Goal: Information Seeking & Learning: Learn about a topic

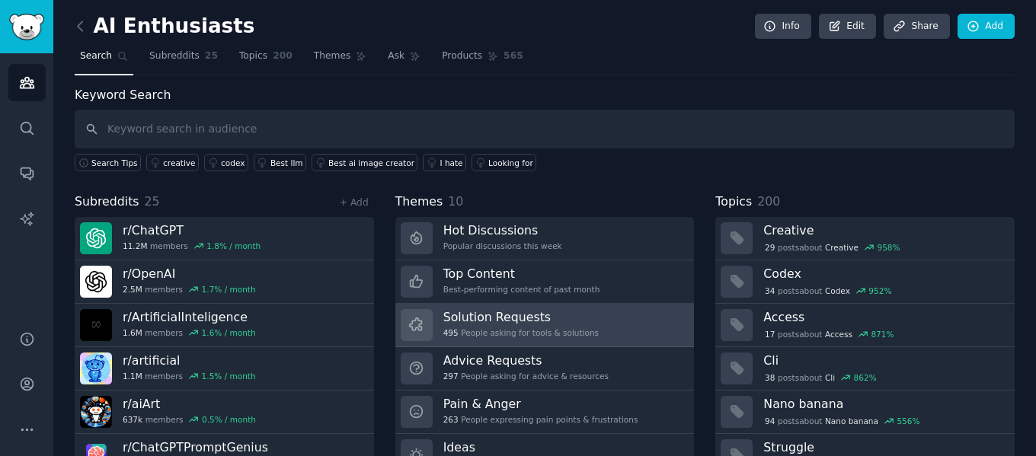
click at [572, 319] on h3 "Solution Requests" at bounding box center [521, 317] width 155 height 16
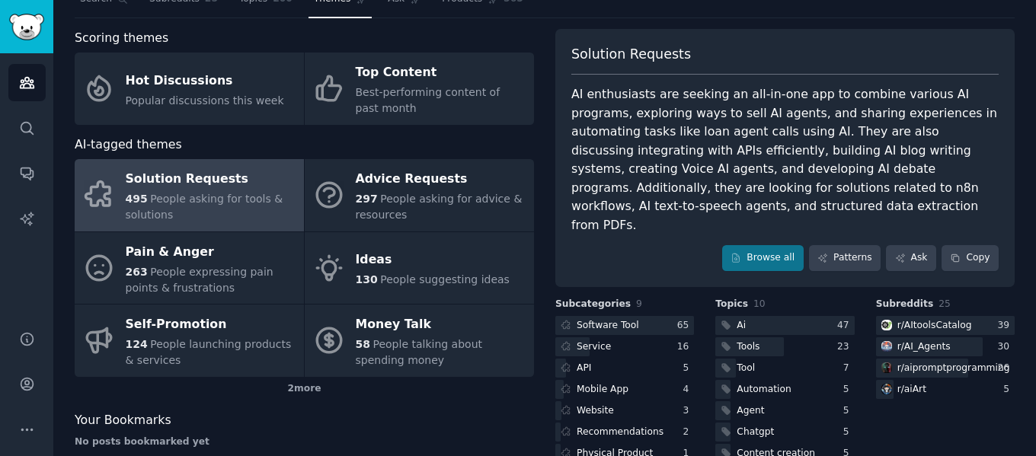
scroll to position [133, 0]
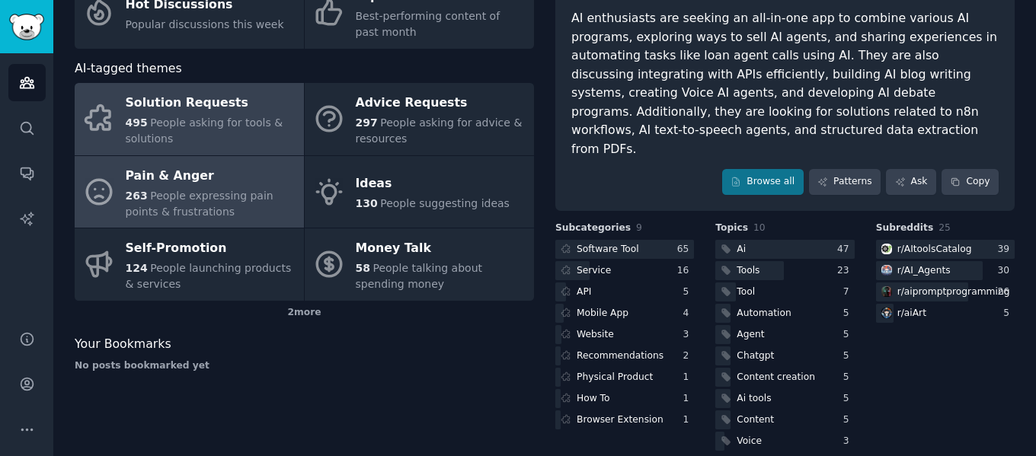
click at [209, 199] on span "People expressing pain points & frustrations" at bounding box center [200, 204] width 148 height 28
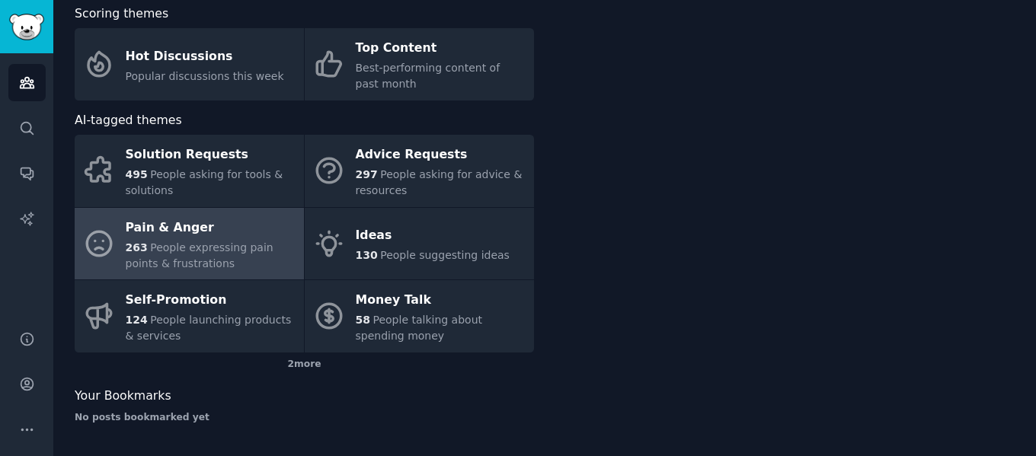
scroll to position [82, 0]
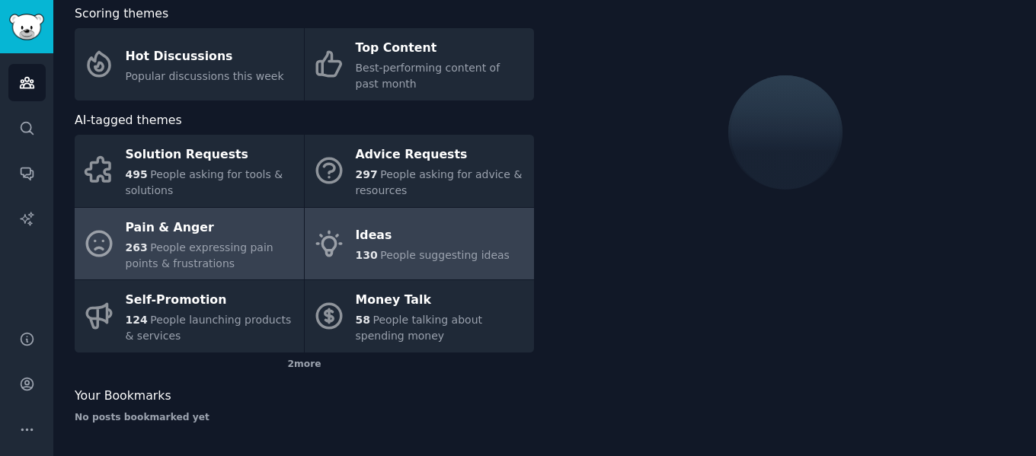
click at [428, 235] on div "Ideas" at bounding box center [433, 236] width 154 height 24
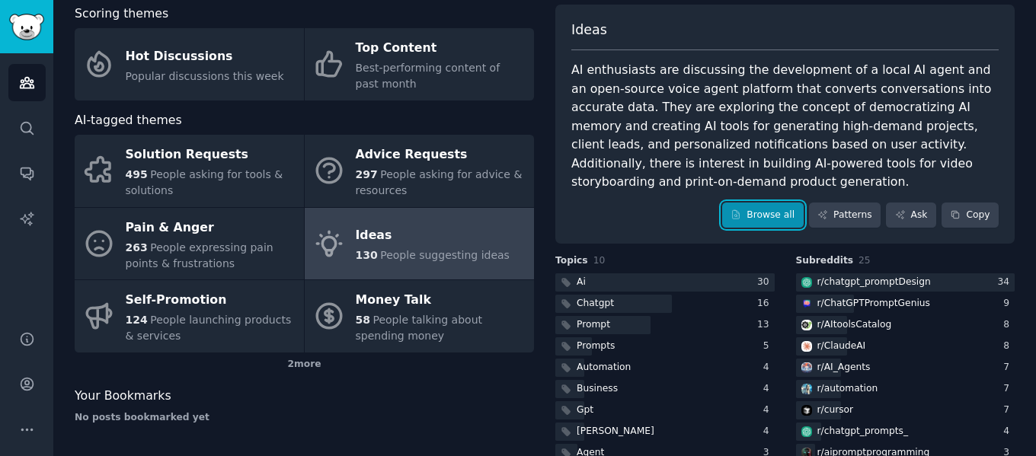
click at [758, 219] on link "Browse all" at bounding box center [763, 216] width 82 height 26
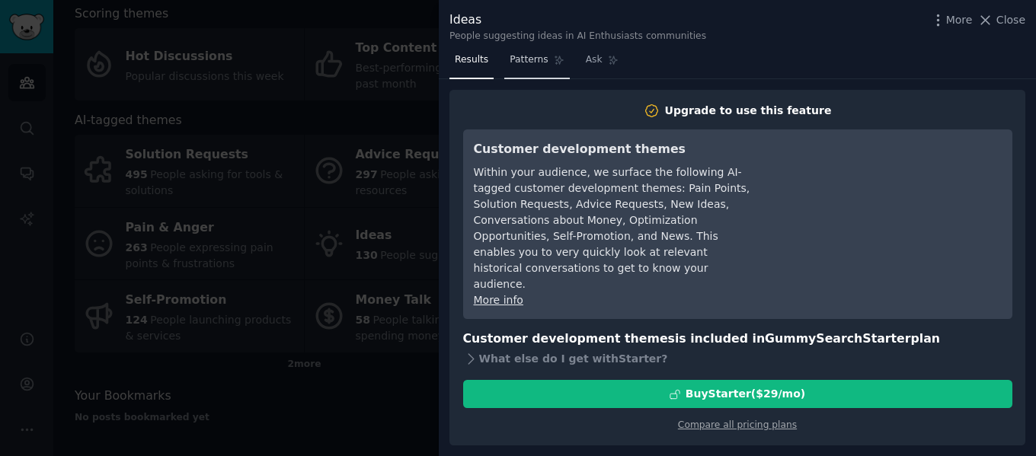
click at [529, 59] on span "Patterns" at bounding box center [529, 60] width 38 height 14
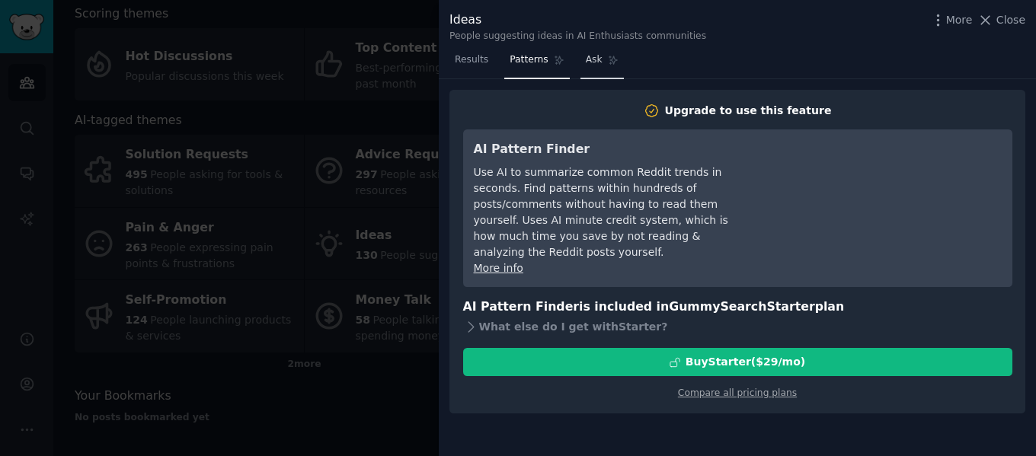
click at [608, 58] on icon at bounding box center [613, 60] width 11 height 11
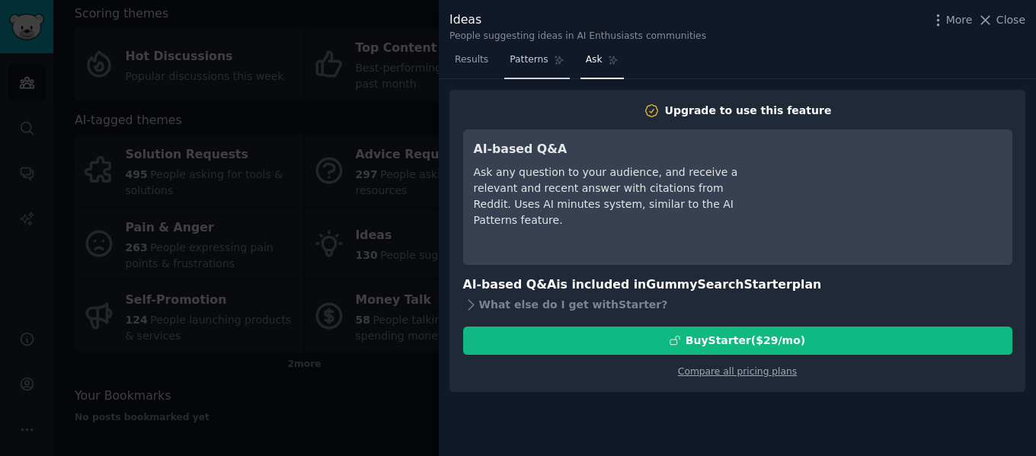
click at [528, 60] on span "Patterns" at bounding box center [529, 60] width 38 height 14
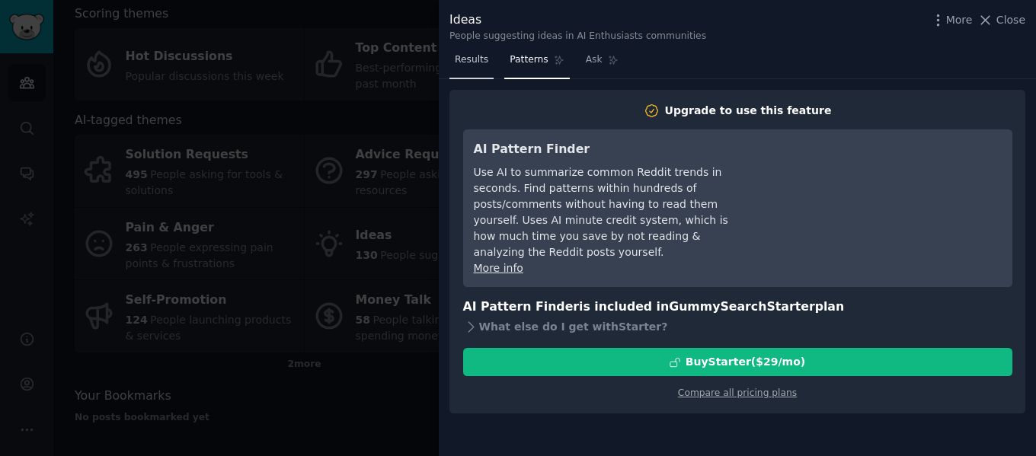
click at [469, 64] on span "Results" at bounding box center [472, 60] width 34 height 14
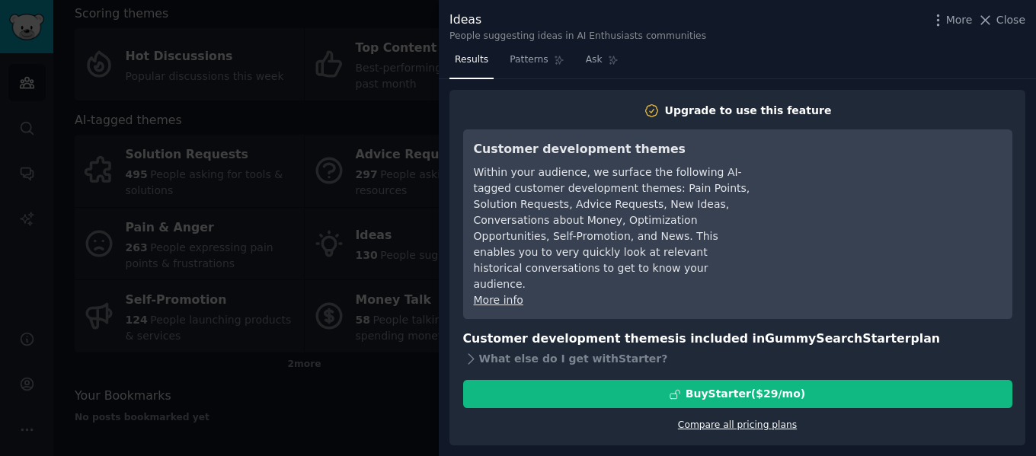
click at [740, 420] on link "Compare all pricing plans" at bounding box center [737, 425] width 119 height 11
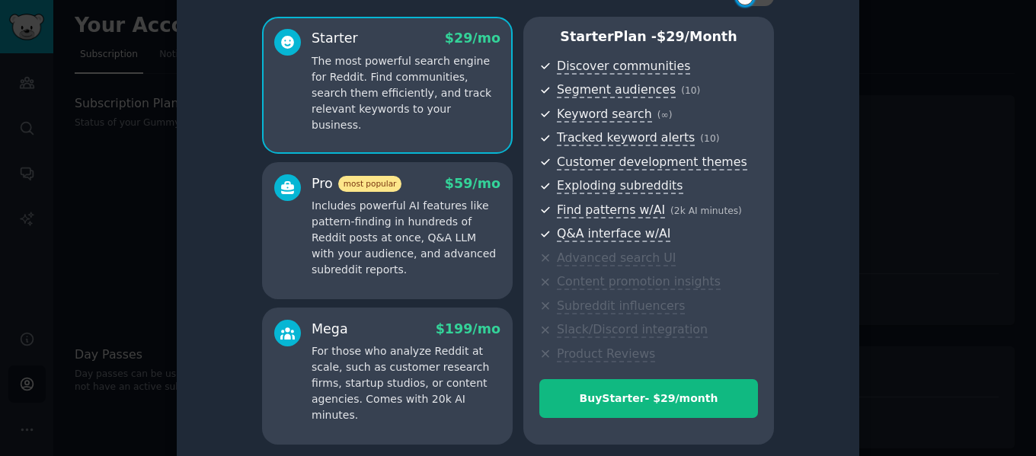
scroll to position [65, 0]
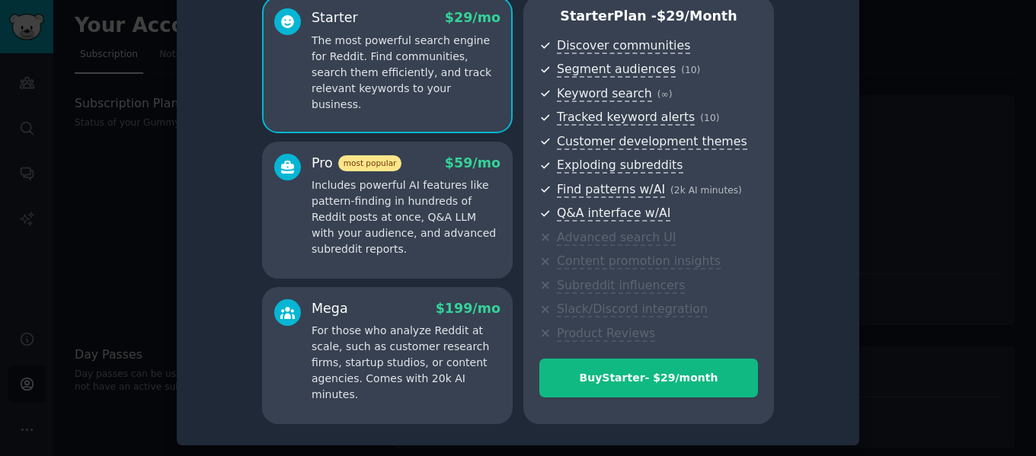
click at [904, 144] on div at bounding box center [518, 228] width 1036 height 456
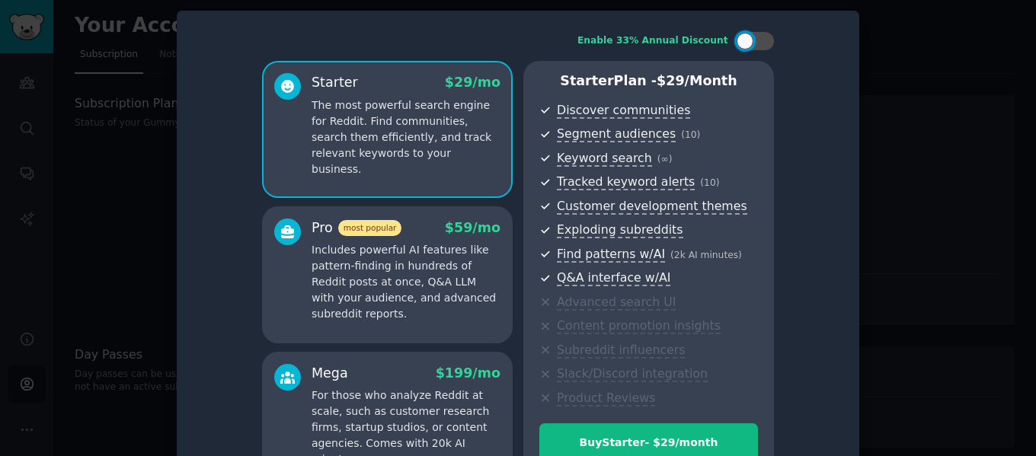
click at [117, 201] on div at bounding box center [518, 228] width 1036 height 456
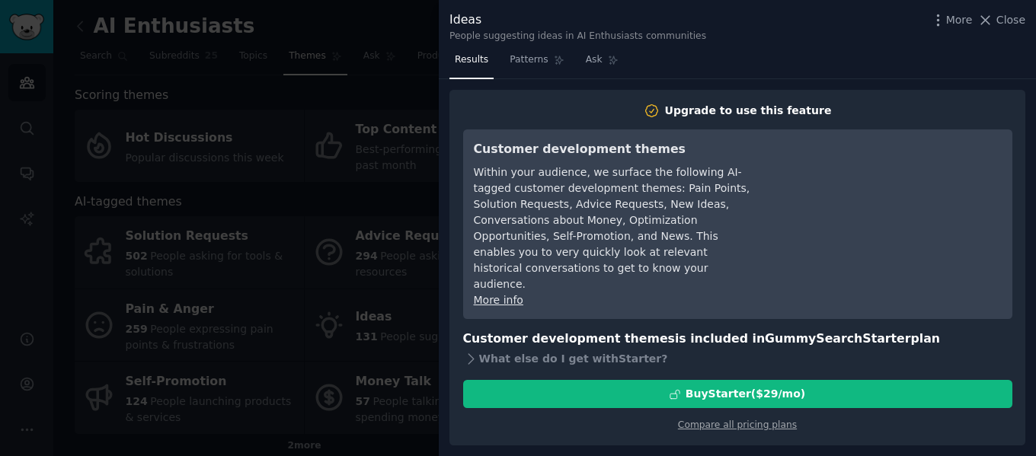
click at [1027, 21] on div "Ideas People suggesting ideas in AI Enthusiasts communities More Close" at bounding box center [737, 24] width 597 height 48
click at [1007, 20] on span "Close" at bounding box center [1011, 20] width 29 height 16
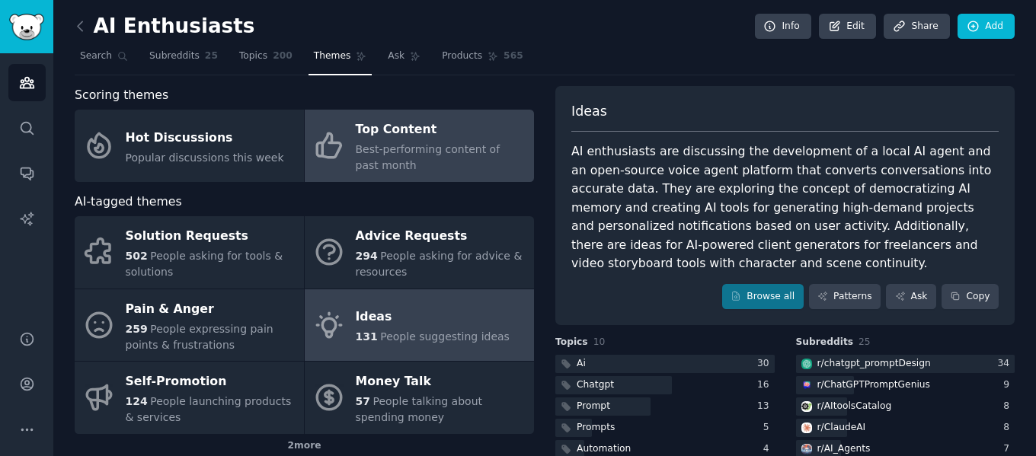
click at [421, 155] on span "Best-performing content of past month" at bounding box center [428, 157] width 145 height 28
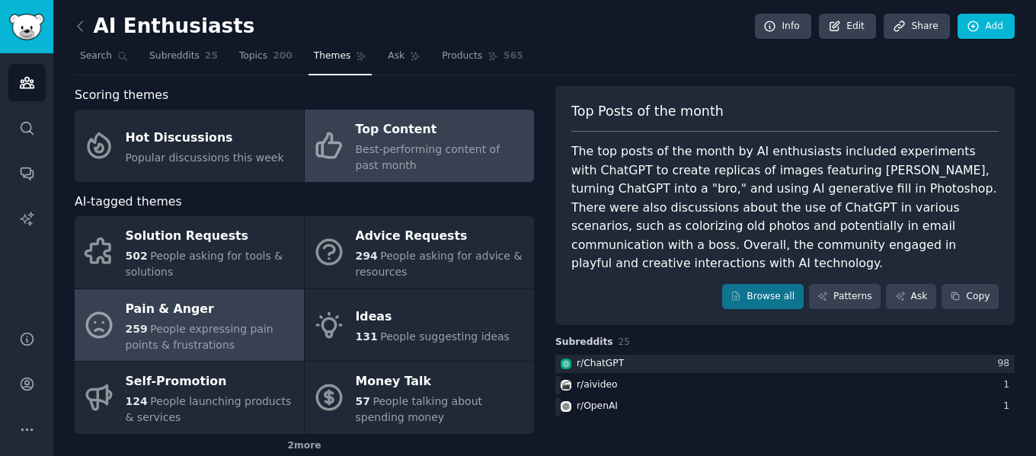
click at [213, 335] on span "People expressing pain points & frustrations" at bounding box center [200, 337] width 148 height 28
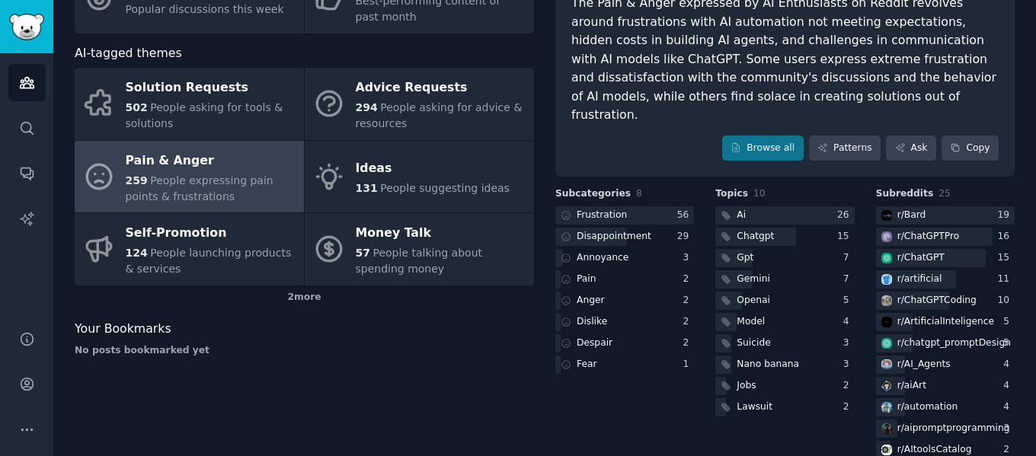
scroll to position [152, 0]
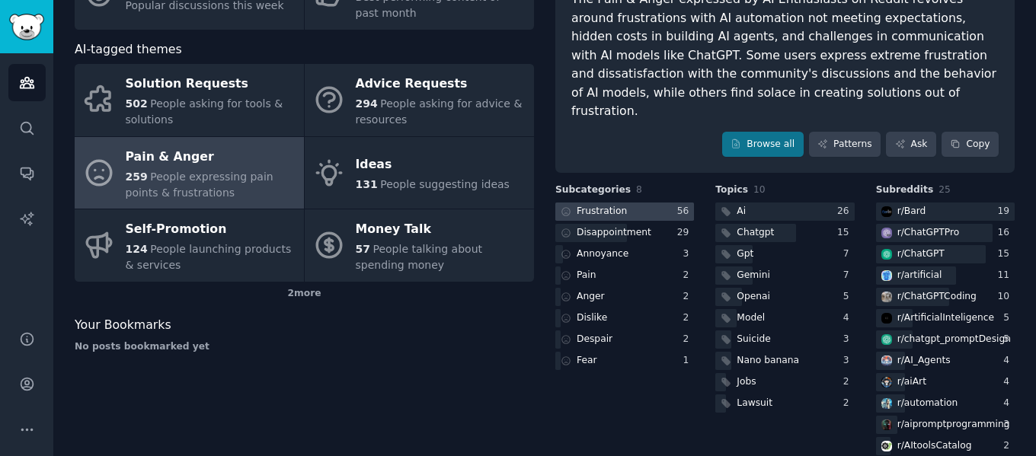
click at [639, 203] on div at bounding box center [625, 212] width 139 height 19
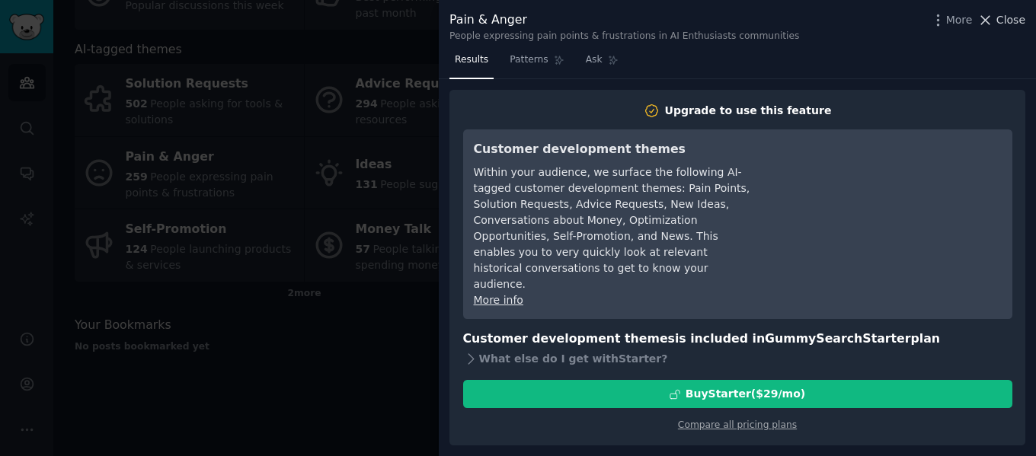
click at [1005, 14] on span "Close" at bounding box center [1011, 20] width 29 height 16
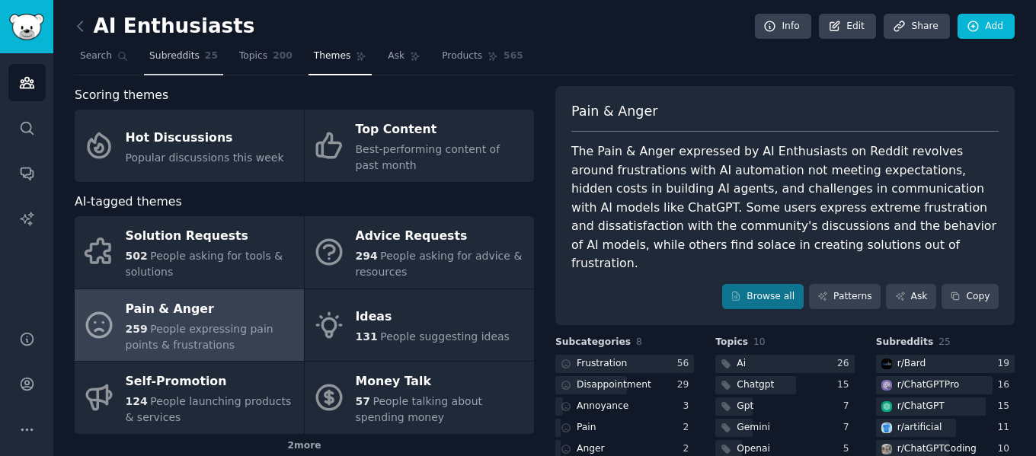
click at [174, 51] on span "Subreddits" at bounding box center [174, 57] width 50 height 14
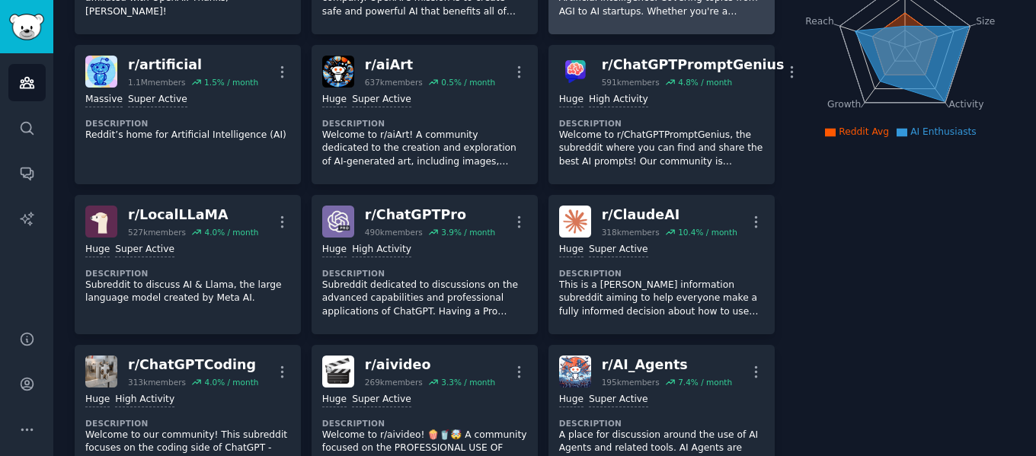
scroll to position [229, 0]
